Goal: Transaction & Acquisition: Purchase product/service

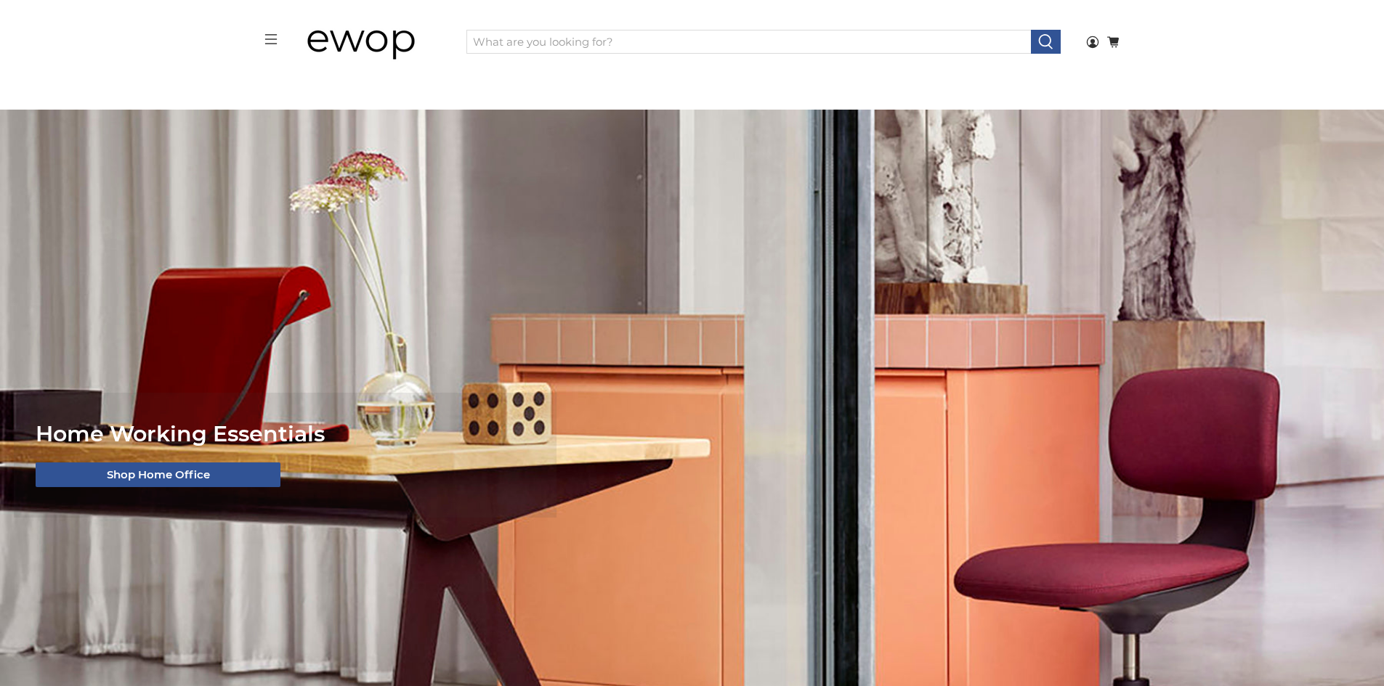
scroll to position [3, 0]
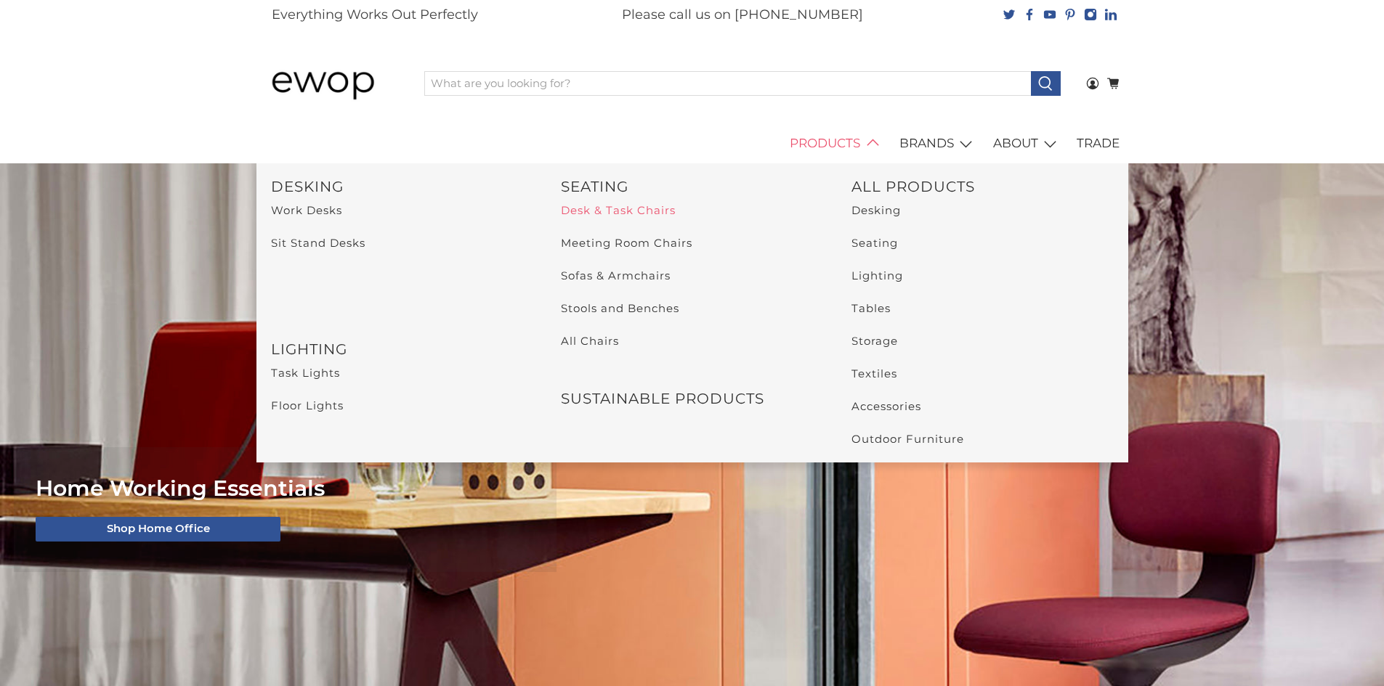
click at [661, 215] on link "Desk & Task Chairs" at bounding box center [618, 210] width 115 height 14
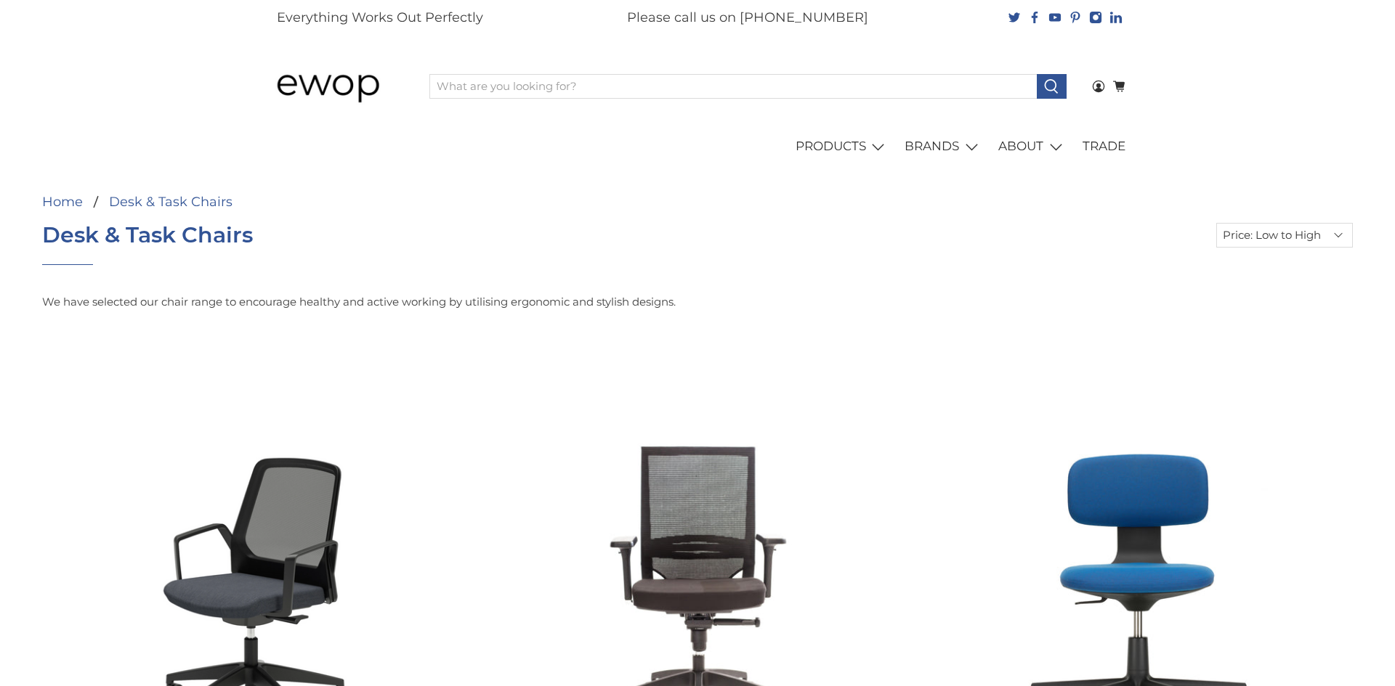
select select "price-ascending"
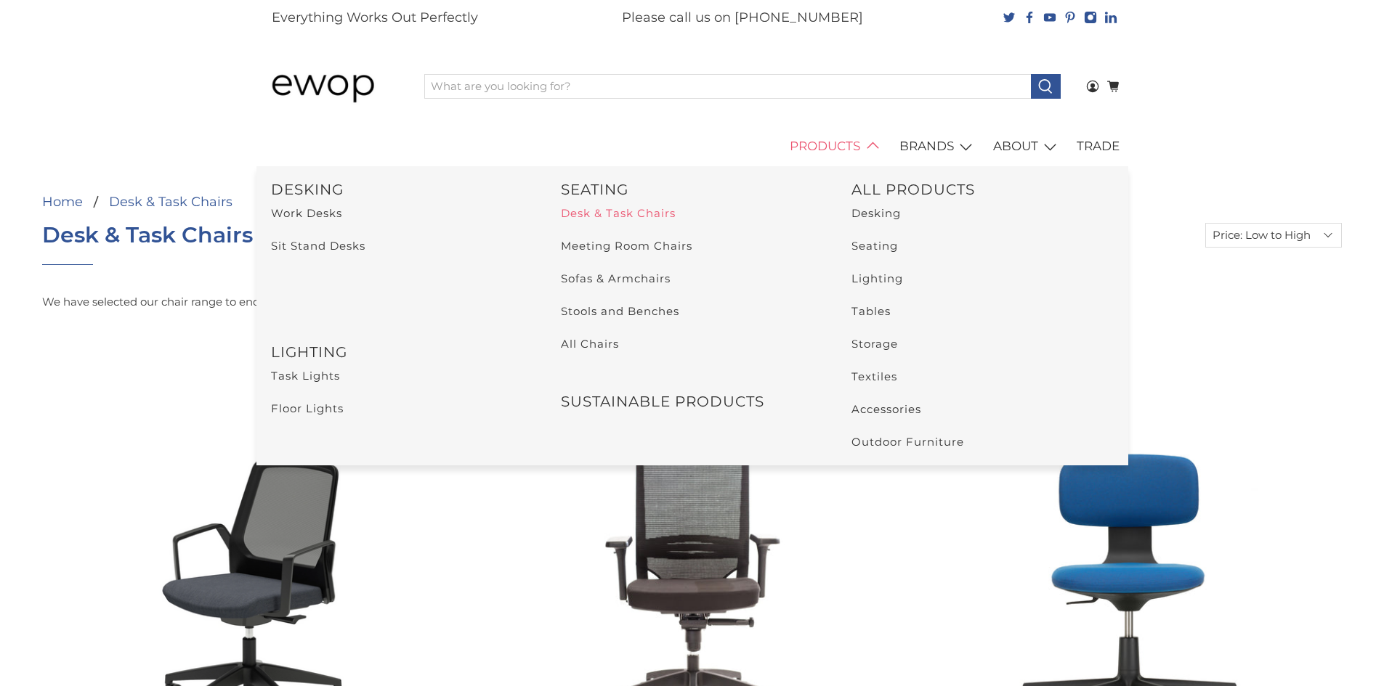
click at [631, 210] on link "Desk & Task Chairs" at bounding box center [618, 213] width 115 height 14
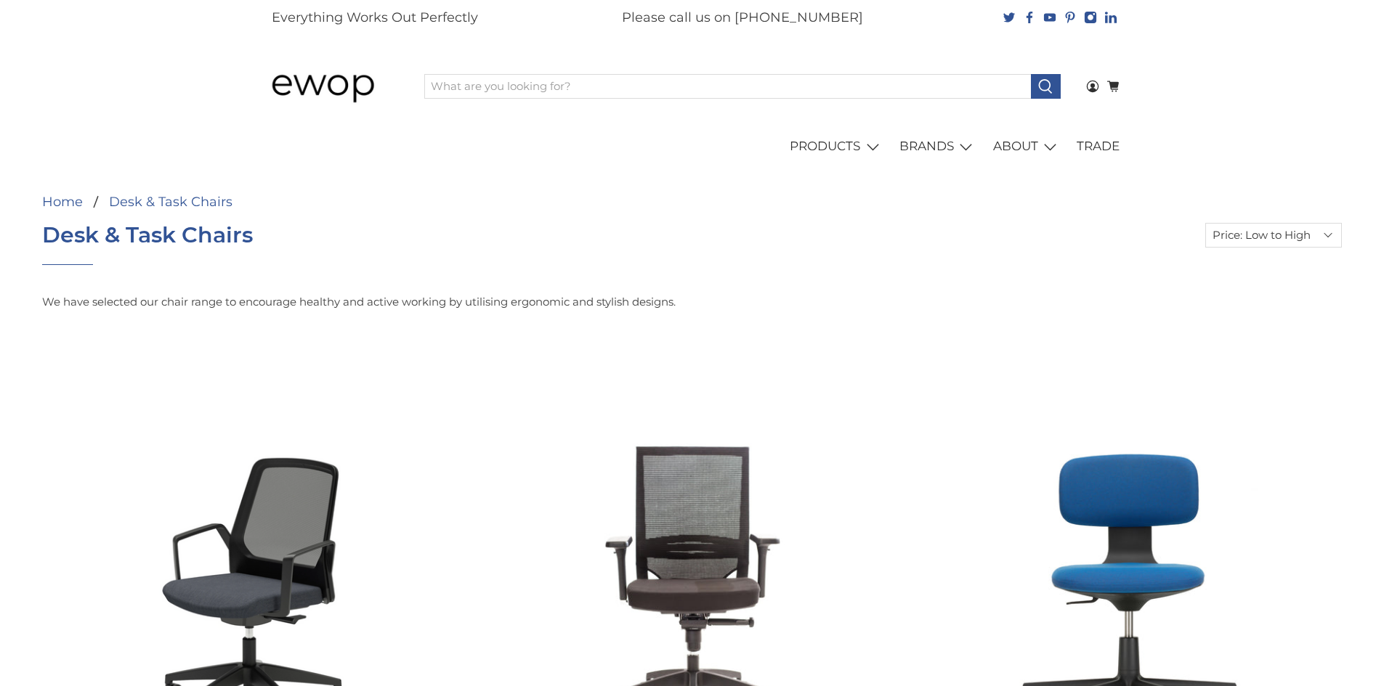
select select "price-ascending"
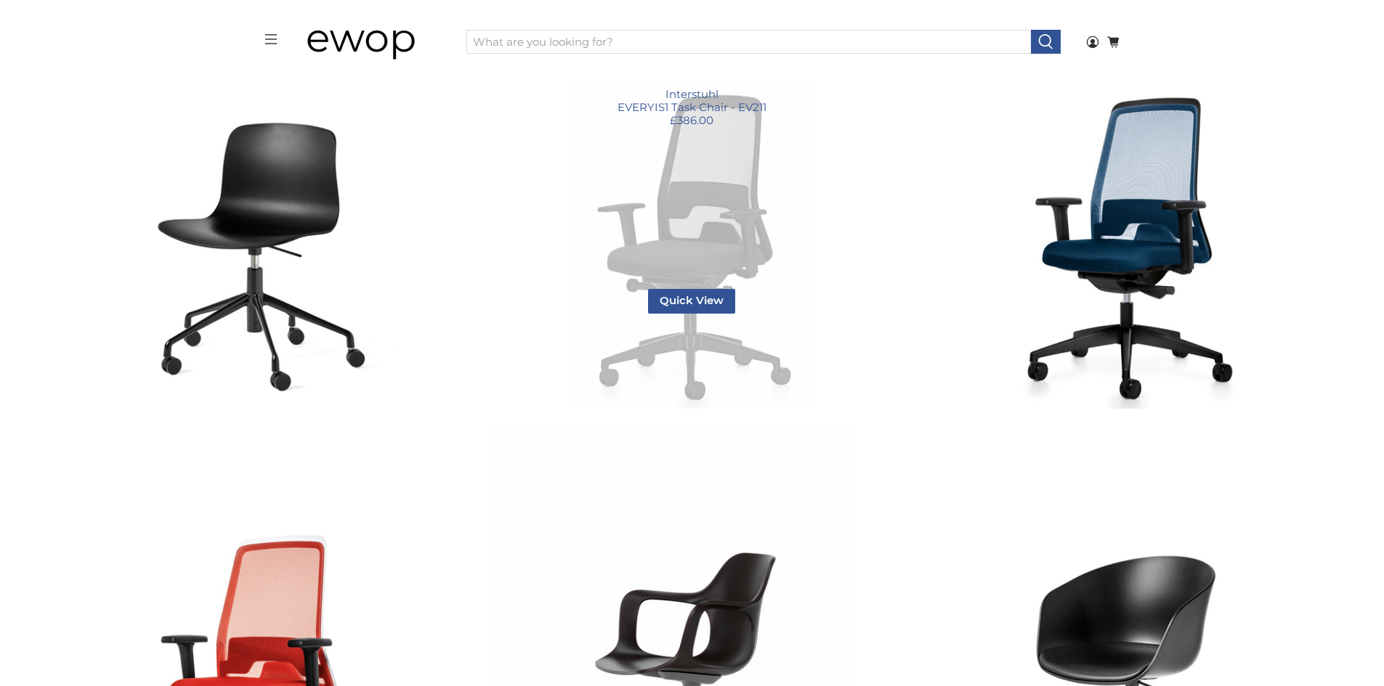
scroll to position [729, 0]
